Goal: Task Accomplishment & Management: Use online tool/utility

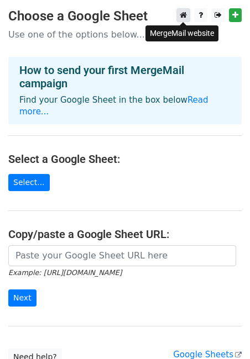
click at [185, 13] on icon at bounding box center [183, 15] width 7 height 8
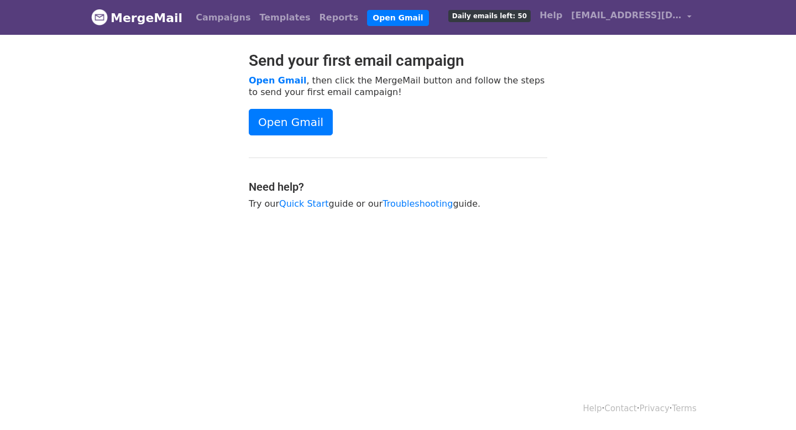
click at [146, 15] on link "MergeMail" at bounding box center [136, 17] width 91 height 23
click at [622, 18] on span "[EMAIL_ADDRESS][DOMAIN_NAME]" at bounding box center [626, 15] width 111 height 13
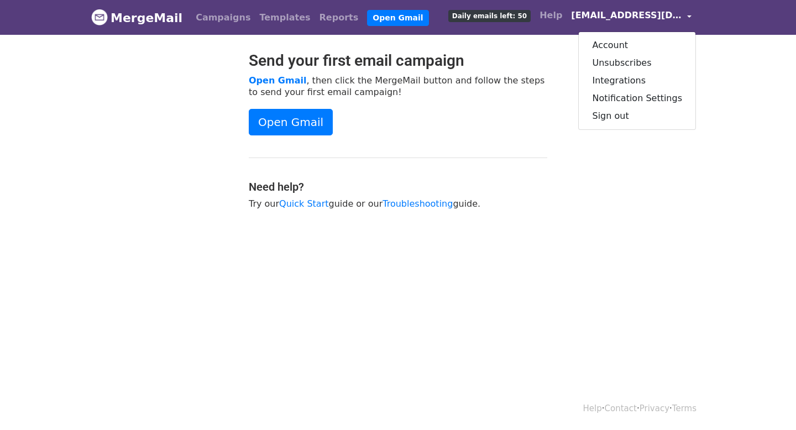
click at [398, 119] on div "Open Gmail" at bounding box center [398, 122] width 298 height 27
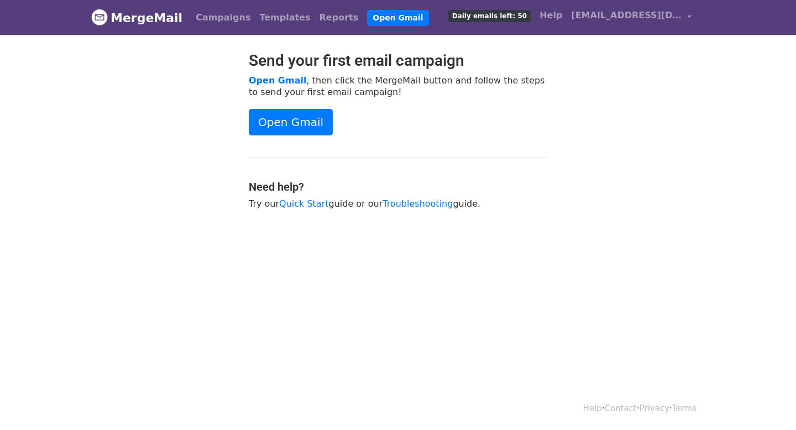
click at [135, 17] on link "MergeMail" at bounding box center [136, 17] width 91 height 23
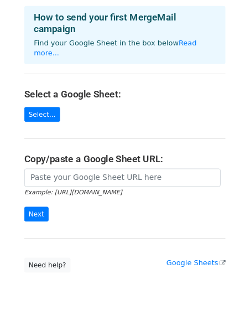
scroll to position [83, 0]
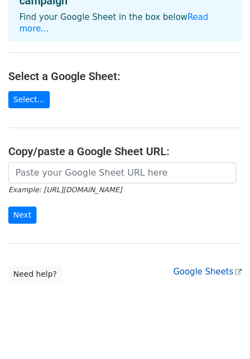
click at [198, 267] on link "Google Sheets" at bounding box center [207, 272] width 69 height 10
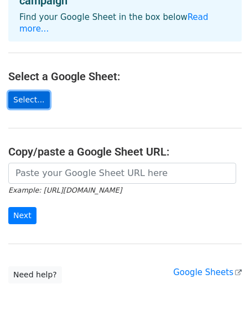
click at [30, 91] on link "Select..." at bounding box center [28, 99] width 41 height 17
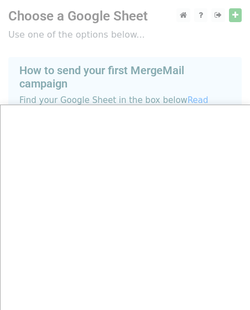
scroll to position [133, 0]
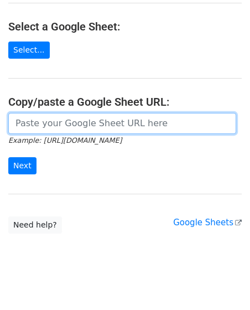
click at [80, 113] on input "url" at bounding box center [122, 123] width 228 height 21
click at [144, 115] on input "url" at bounding box center [122, 123] width 228 height 21
paste input "https://docs.google.com/spreadsheets/d/1zeTtAedqYryaTlZyfiAi4Xm7_IZiRfR3/edit?g…"
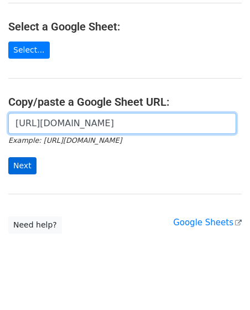
type input "https://docs.google.com/spreadsheets/d/1zeTtAedqYryaTlZyfiAi4Xm7_IZiRfR3/edit?g…"
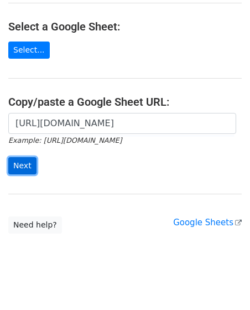
scroll to position [0, 0]
click at [25, 157] on input "Next" at bounding box center [22, 165] width 28 height 17
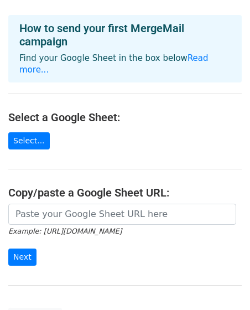
scroll to position [173, 0]
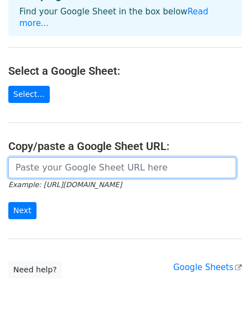
click at [98, 157] on input "url" at bounding box center [122, 167] width 228 height 21
paste input "https://docs.google.com/spreadsheets/d/17gs_TbkiFhjHVaeVfLt-xG5xQBx7nvmPtcRHOEy…"
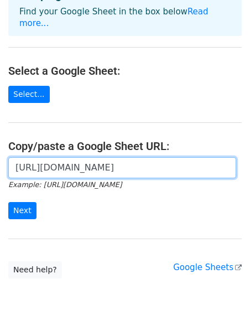
scroll to position [0, 311]
type input "https://docs.google.com/spreadsheets/d/17gs_TbkiFhjHVaeVfLt-xG5xQBx7nvmPtcRHOEy…"
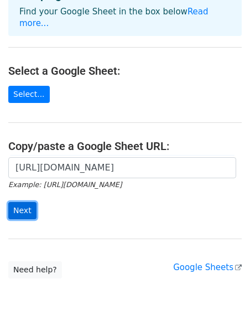
click at [24, 202] on input "Next" at bounding box center [22, 210] width 28 height 17
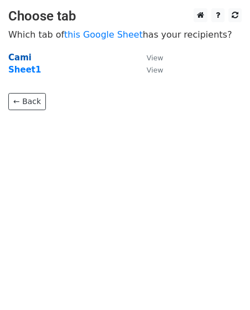
click at [18, 55] on strong "Cami" at bounding box center [19, 58] width 23 height 10
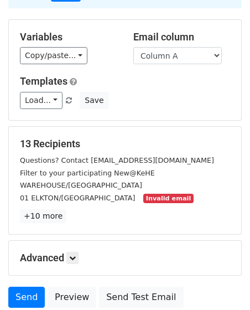
scroll to position [97, 0]
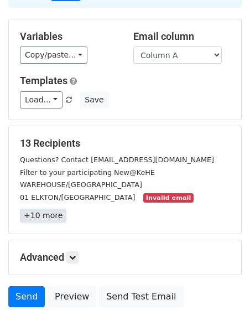
click at [39, 208] on link "+10 more" at bounding box center [43, 215] width 46 height 14
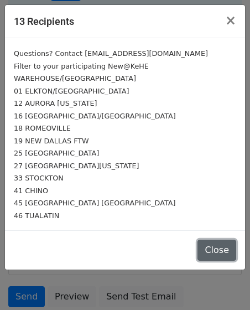
click at [222, 239] on button "Close" at bounding box center [216, 249] width 39 height 21
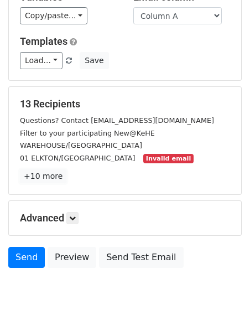
scroll to position [139, 0]
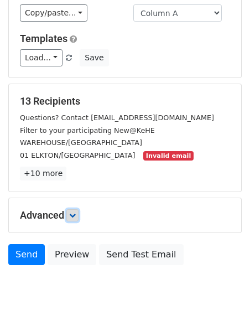
click at [75, 212] on icon at bounding box center [72, 215] width 7 height 7
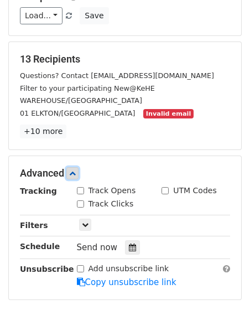
scroll to position [271, 0]
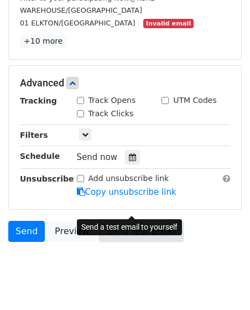
click at [136, 221] on link "Send Test Email" at bounding box center [141, 231] width 84 height 21
